Goal: Information Seeking & Learning: Learn about a topic

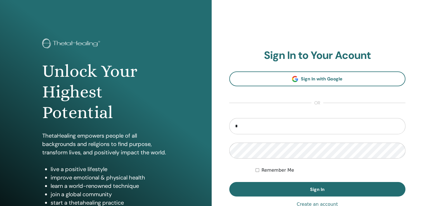
type input "**********"
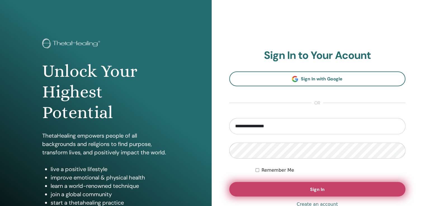
click at [297, 185] on button "Sign In" at bounding box center [317, 189] width 176 height 15
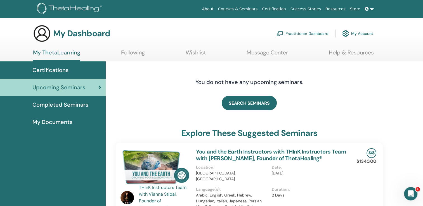
click at [295, 32] on link "Practitioner Dashboard" at bounding box center [303, 33] width 52 height 12
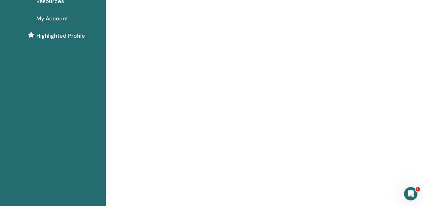
scroll to position [3, 0]
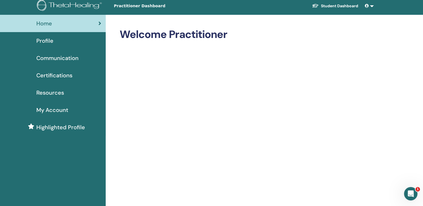
click at [350, 5] on link "Student Dashboard" at bounding box center [335, 6] width 55 height 10
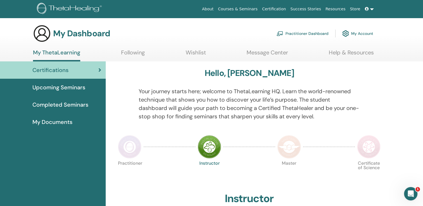
click at [365, 33] on link "My Account" at bounding box center [357, 33] width 31 height 12
click at [284, 8] on link "Certification" at bounding box center [274, 9] width 28 height 10
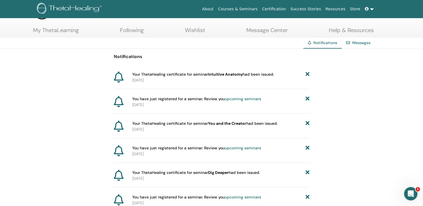
scroll to position [6, 0]
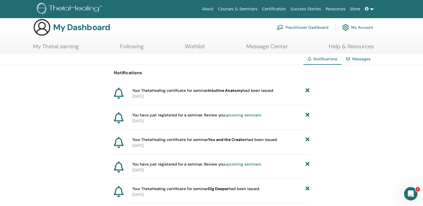
click at [371, 8] on link at bounding box center [369, 9] width 13 height 10
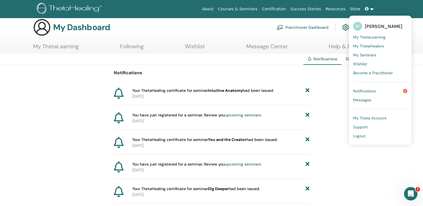
click at [372, 55] on span "My Seminars" at bounding box center [364, 55] width 23 height 5
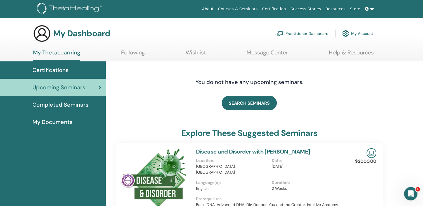
click at [82, 105] on span "Completed Seminars" at bounding box center [60, 105] width 56 height 8
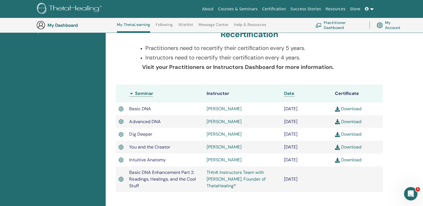
scroll to position [110, 0]
